Goal: Book appointment/travel/reservation

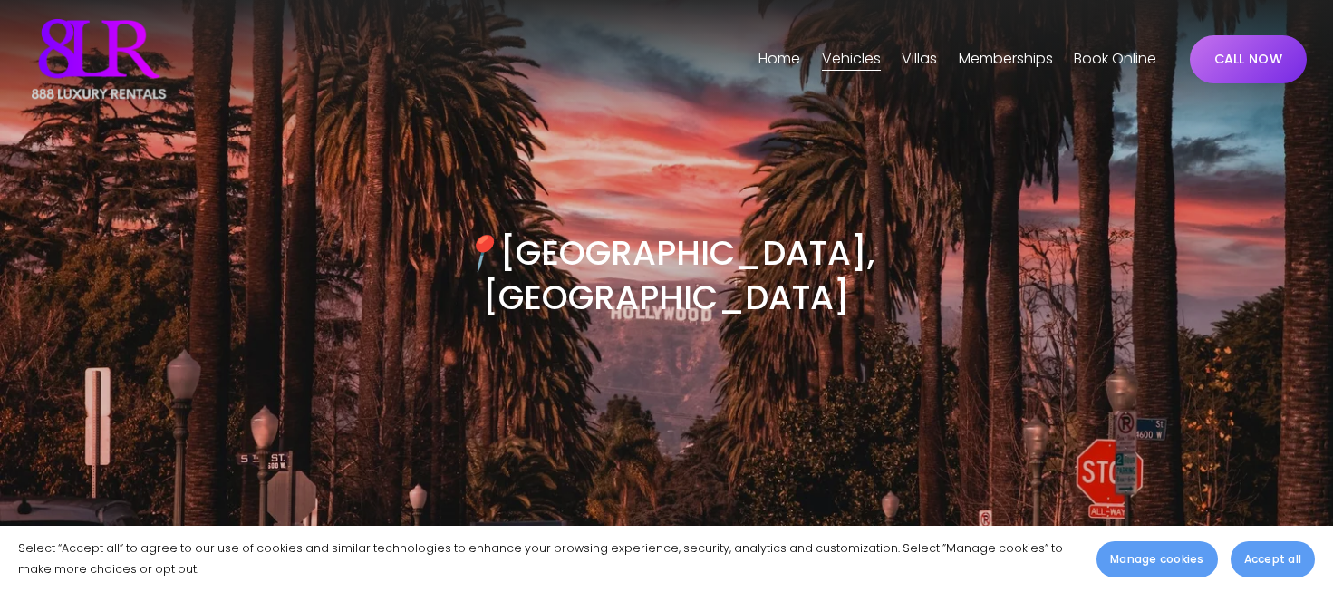
scroll to position [6, 0]
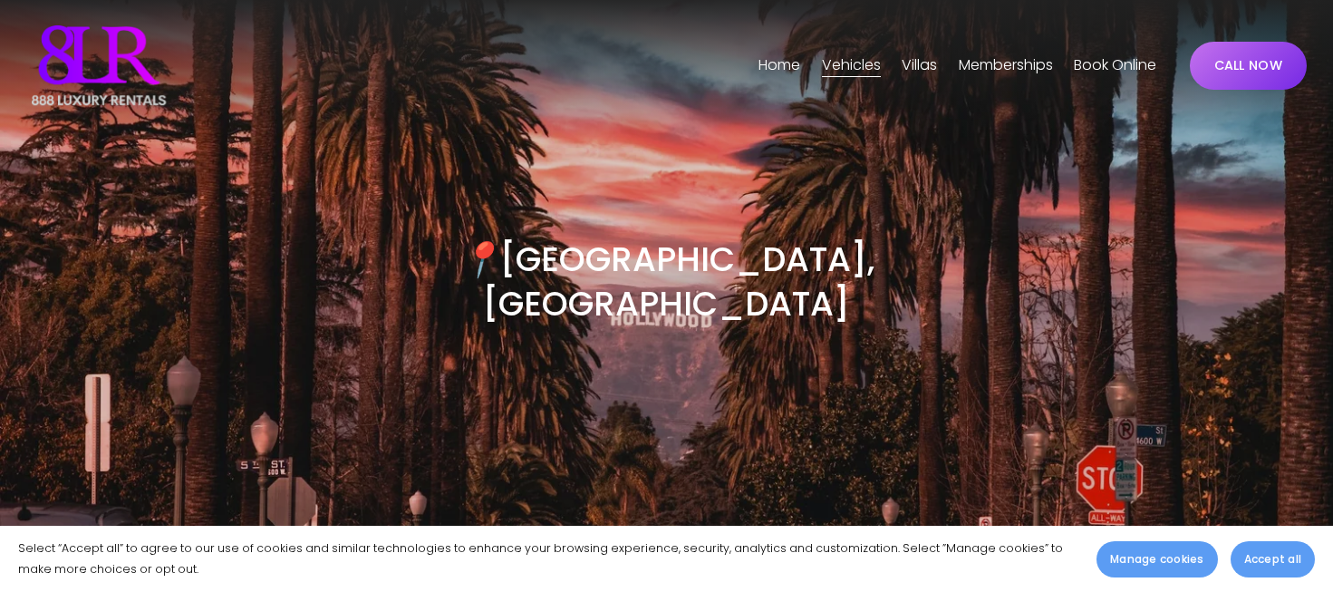
click at [0, 0] on span "[GEOGRAPHIC_DATA]" at bounding box center [0, 0] width 0 height 0
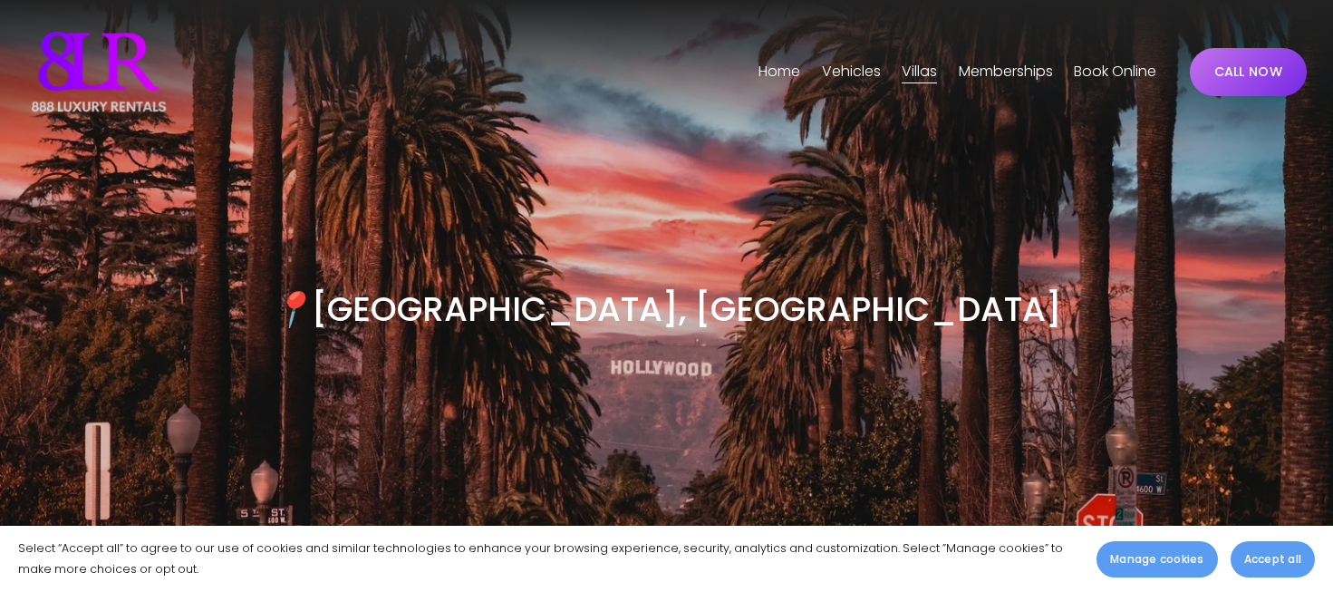
click at [844, 73] on span "Vehicles" at bounding box center [851, 72] width 59 height 26
click at [113, 54] on img at bounding box center [98, 71] width 145 height 91
